Goal: Task Accomplishment & Management: Complete application form

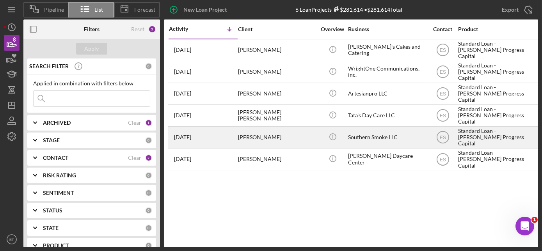
click at [363, 137] on div "Southern Smoke LLC" at bounding box center [387, 137] width 78 height 21
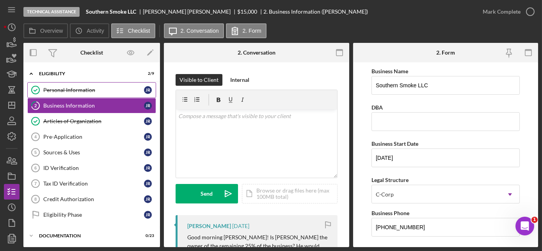
click at [82, 88] on div "Personal Information" at bounding box center [93, 90] width 101 height 6
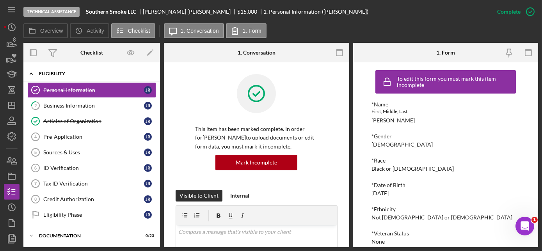
click at [56, 72] on div "Eligibility" at bounding box center [94, 73] width 111 height 5
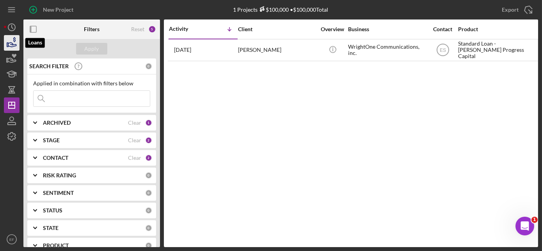
click at [4, 44] on icon "button" at bounding box center [12, 43] width 20 height 20
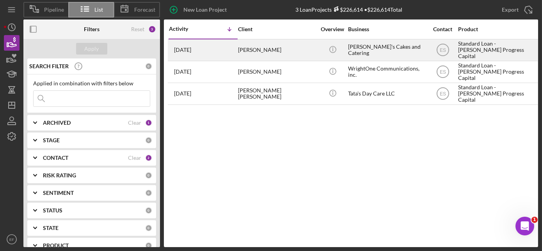
click at [380, 50] on div "[PERSON_NAME]'s Cakes and Catering" at bounding box center [387, 50] width 78 height 21
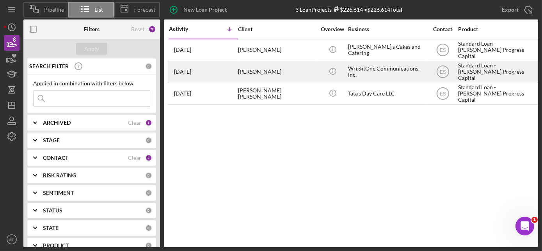
click at [361, 76] on div "WrightOne Communications, inc." at bounding box center [387, 72] width 78 height 21
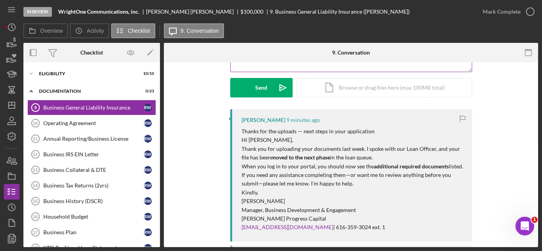
scroll to position [142, 0]
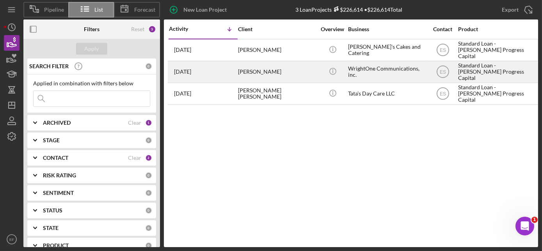
click at [354, 71] on div "WrightOne Communications, inc." at bounding box center [387, 72] width 78 height 21
click at [276, 76] on div "[PERSON_NAME]" at bounding box center [277, 72] width 78 height 21
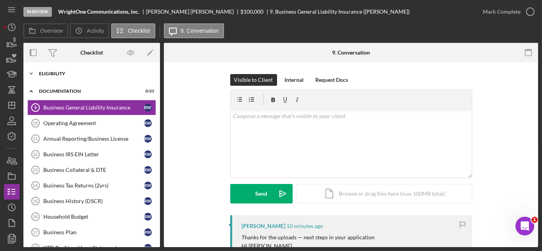
click at [70, 70] on div "Icon/Expander Eligibility 10 / 10" at bounding box center [91, 74] width 137 height 16
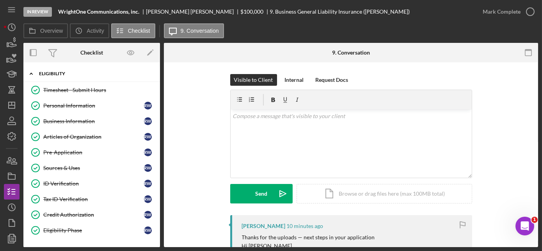
click at [32, 72] on icon "Icon/Expander" at bounding box center [31, 74] width 16 height 16
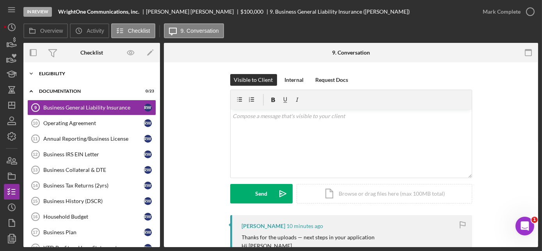
click at [73, 77] on div "Icon/Expander Eligibility 10 / 10" at bounding box center [91, 74] width 137 height 16
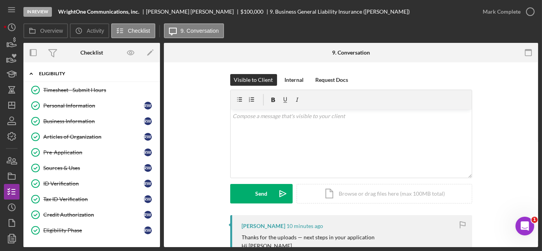
click at [33, 71] on icon "Icon/Expander" at bounding box center [31, 74] width 16 height 16
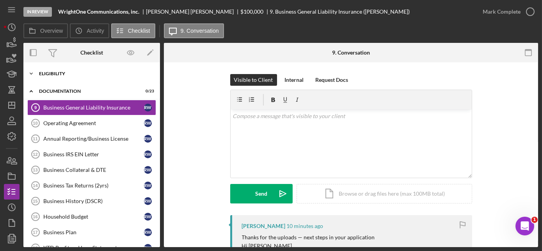
click at [50, 72] on div "Eligibility" at bounding box center [94, 73] width 111 height 5
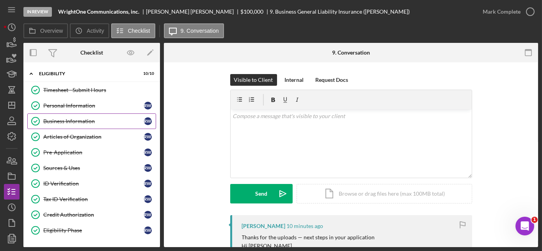
click at [89, 122] on div "Business Information" at bounding box center [93, 121] width 101 height 6
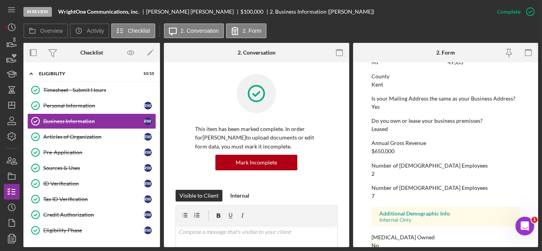
scroll to position [404, 0]
